Goal: Browse casually: Explore the website without a specific task or goal

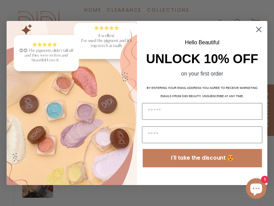
scroll to position [330, 0]
